Goal: Transaction & Acquisition: Purchase product/service

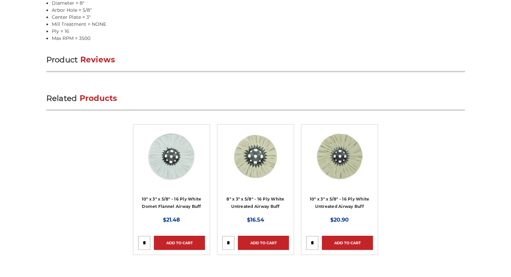
scroll to position [708, 0]
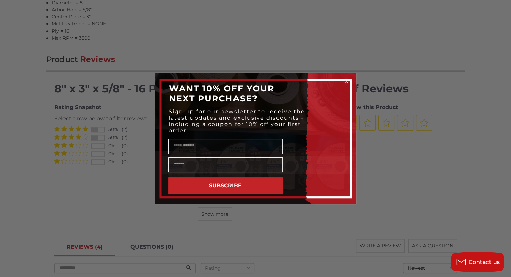
click at [347, 82] on icon "Close dialog" at bounding box center [346, 81] width 3 height 3
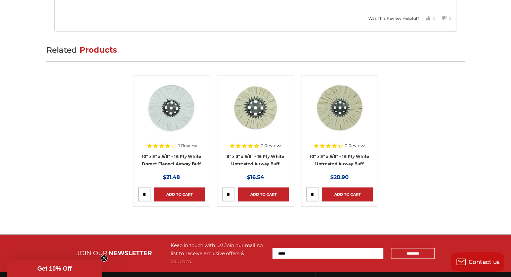
scroll to position [1387, 0]
click at [169, 156] on link "10" x 3" x 5/8" - 16 Ply White Domet Flannel Airway Buff" at bounding box center [172, 160] width 60 height 13
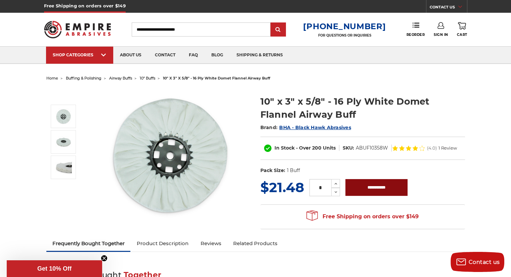
click at [391, 185] on input "**********" at bounding box center [376, 187] width 62 height 17
type input "**********"
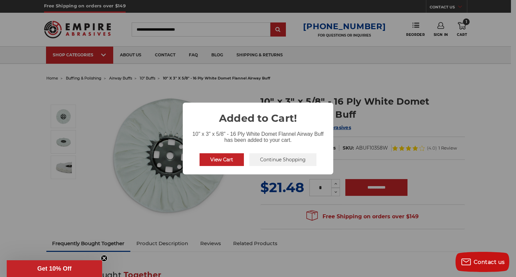
click at [282, 162] on button "Continue Shopping" at bounding box center [282, 159] width 67 height 13
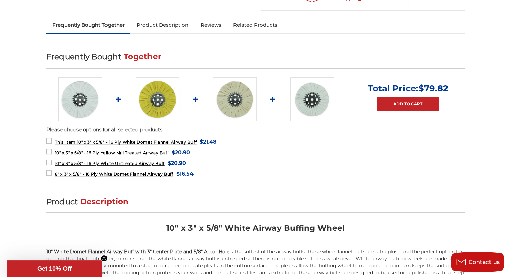
scroll to position [219, 0]
click at [47, 171] on label "8" x 3" x 5/8" - 16 Ply White Domet Flannel Airway Buff MSRP: Was: Now: $16.54 …" at bounding box center [119, 173] width 147 height 9
click at [47, 159] on label "10" x 3" x 5/8" - 16 Ply White Untreated Airway Buff MSRP: Was: Now: $20.90 (Yo…" at bounding box center [116, 162] width 140 height 9
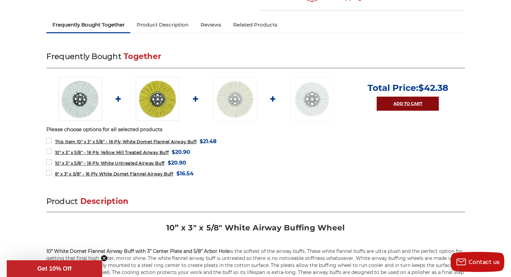
click at [391, 102] on link "Add to Cart" at bounding box center [407, 104] width 62 height 14
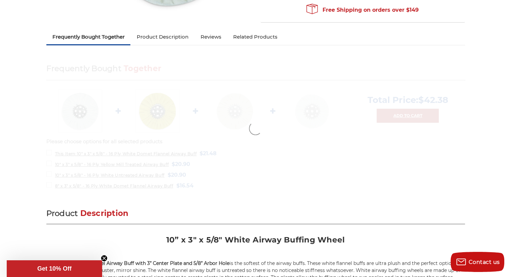
scroll to position [206, 0]
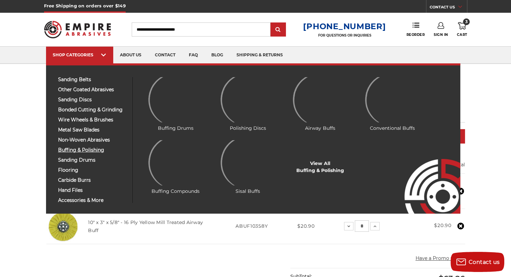
click at [84, 149] on span "buffing & polishing" at bounding box center [92, 150] width 69 height 5
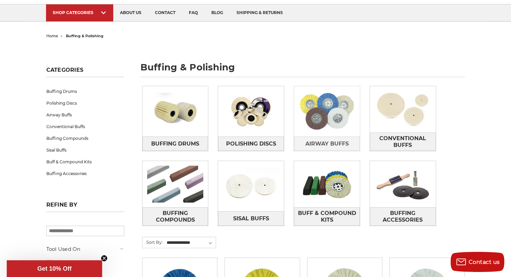
scroll to position [43, 0]
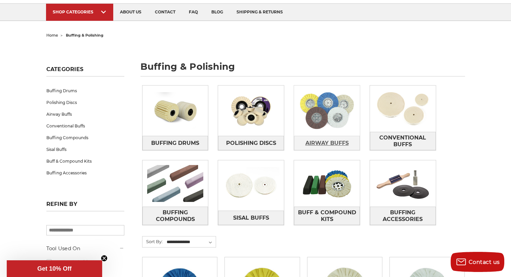
click at [318, 142] on span "Airway Buffs" at bounding box center [326, 143] width 43 height 11
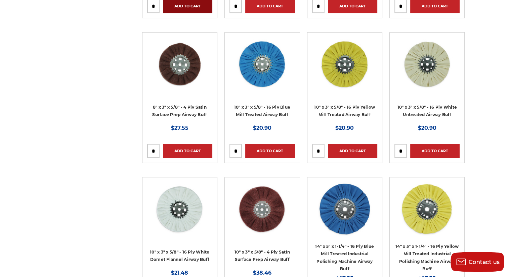
scroll to position [269, 0]
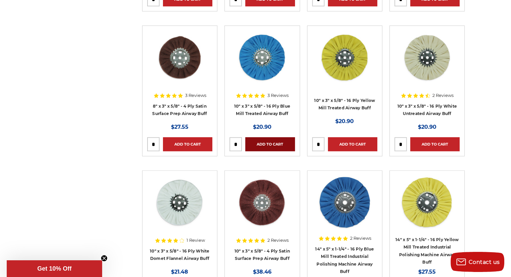
click at [274, 139] on link "Add to Cart" at bounding box center [269, 144] width 49 height 14
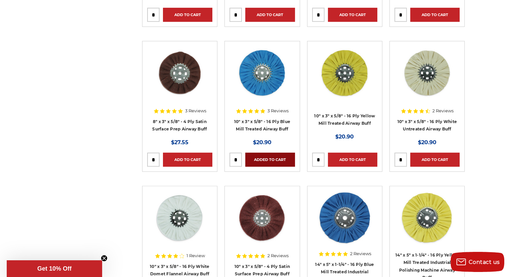
scroll to position [0, 0]
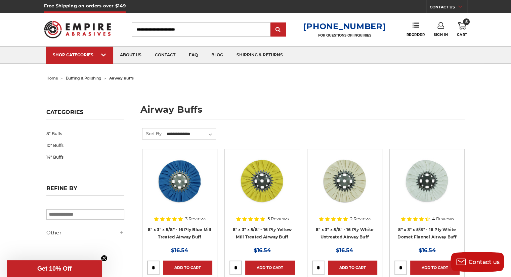
click at [462, 30] on link "5 Cart" at bounding box center [462, 29] width 10 height 15
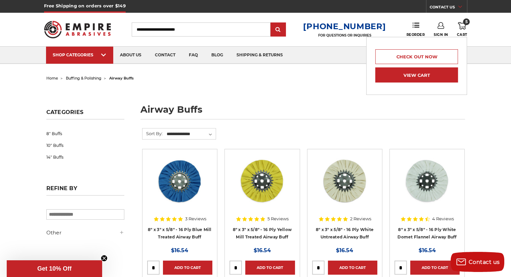
click at [414, 78] on link "View Cart" at bounding box center [416, 74] width 83 height 15
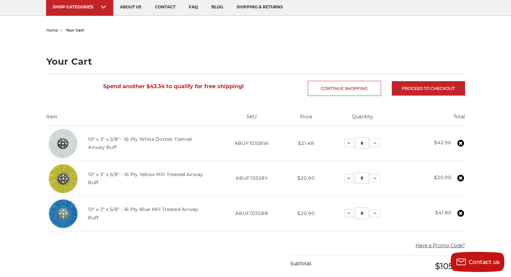
scroll to position [48, 0]
click at [459, 177] on use at bounding box center [460, 178] width 7 height 7
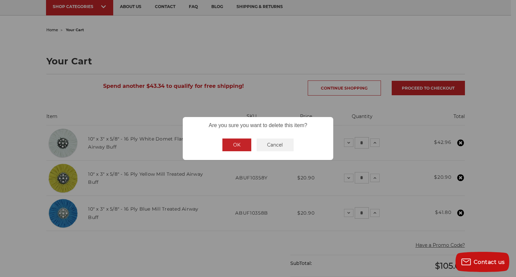
click at [230, 144] on button "OK" at bounding box center [236, 145] width 29 height 13
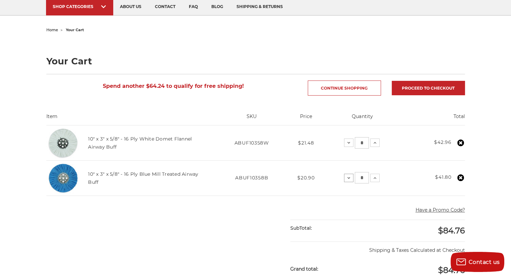
click at [348, 175] on button "Decrease Quantity:" at bounding box center [348, 178] width 9 height 8
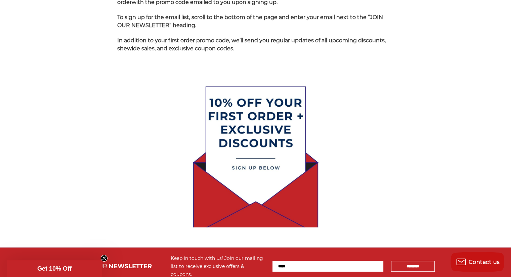
scroll to position [256, 0]
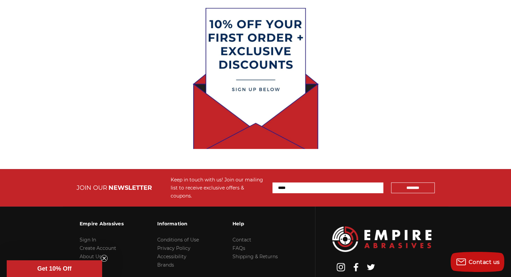
click at [282, 183] on input "Email Address" at bounding box center [327, 188] width 111 height 11
type input "**********"
click at [391, 183] on input "*********" at bounding box center [413, 188] width 44 height 11
